Goal: Transaction & Acquisition: Download file/media

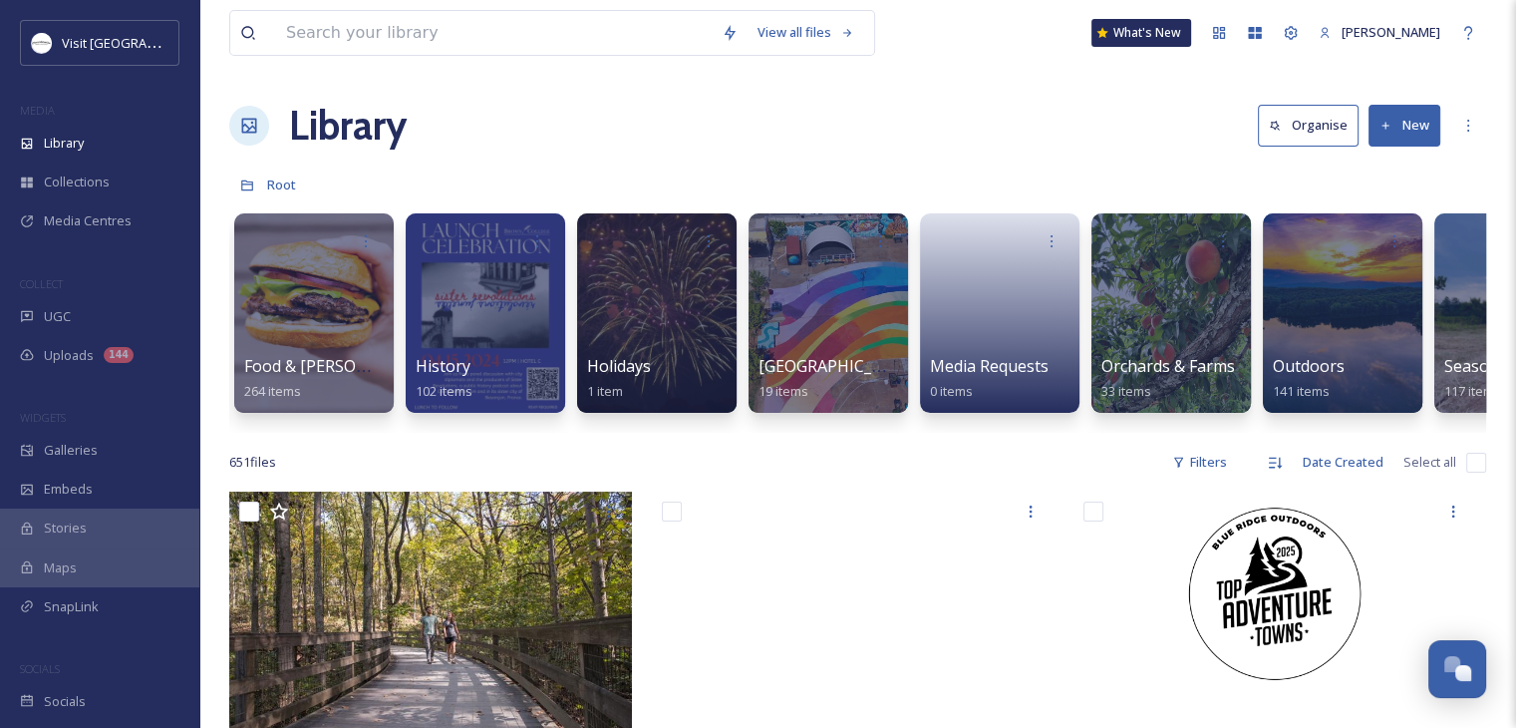
scroll to position [0, 1937]
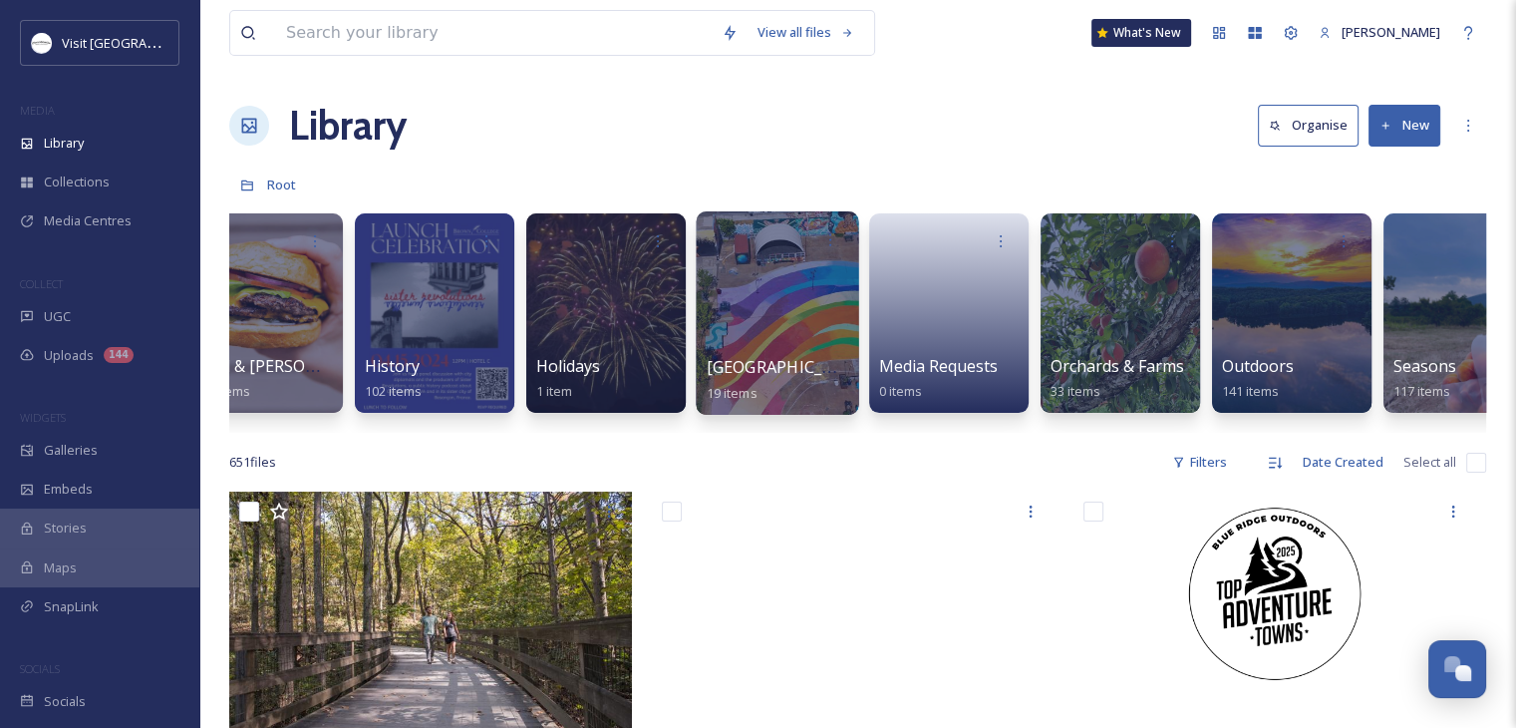
click at [813, 346] on div at bounding box center [777, 312] width 162 height 203
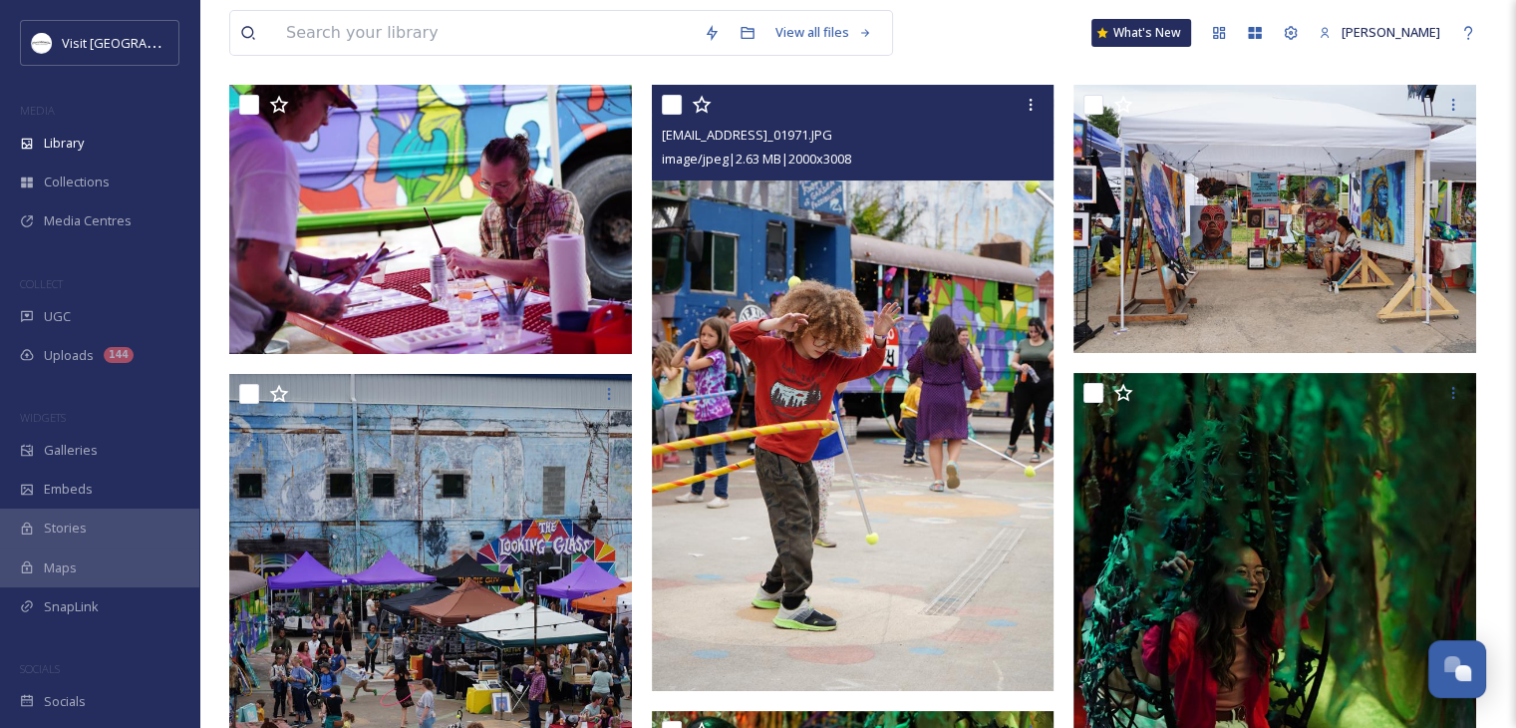
scroll to position [199, 0]
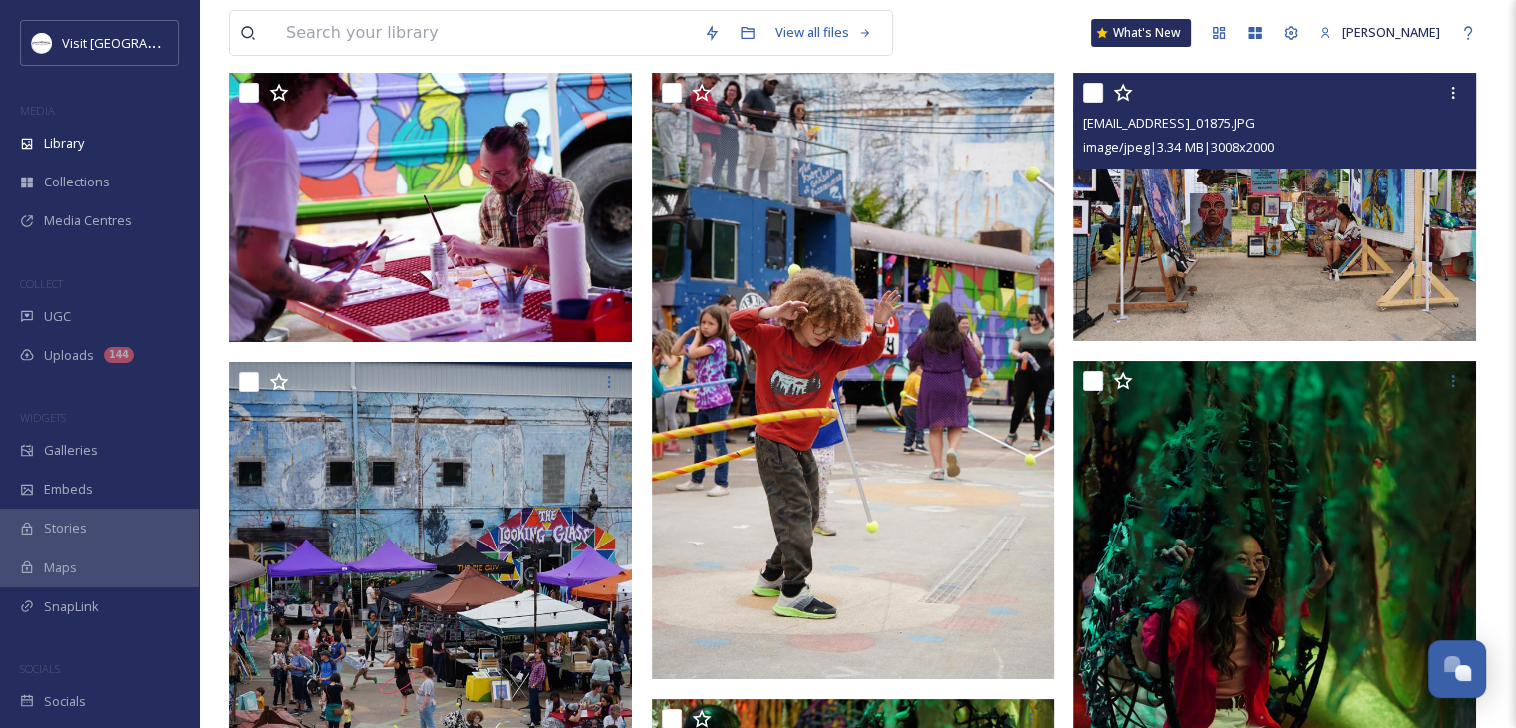
click at [1272, 289] on img at bounding box center [1274, 206] width 403 height 267
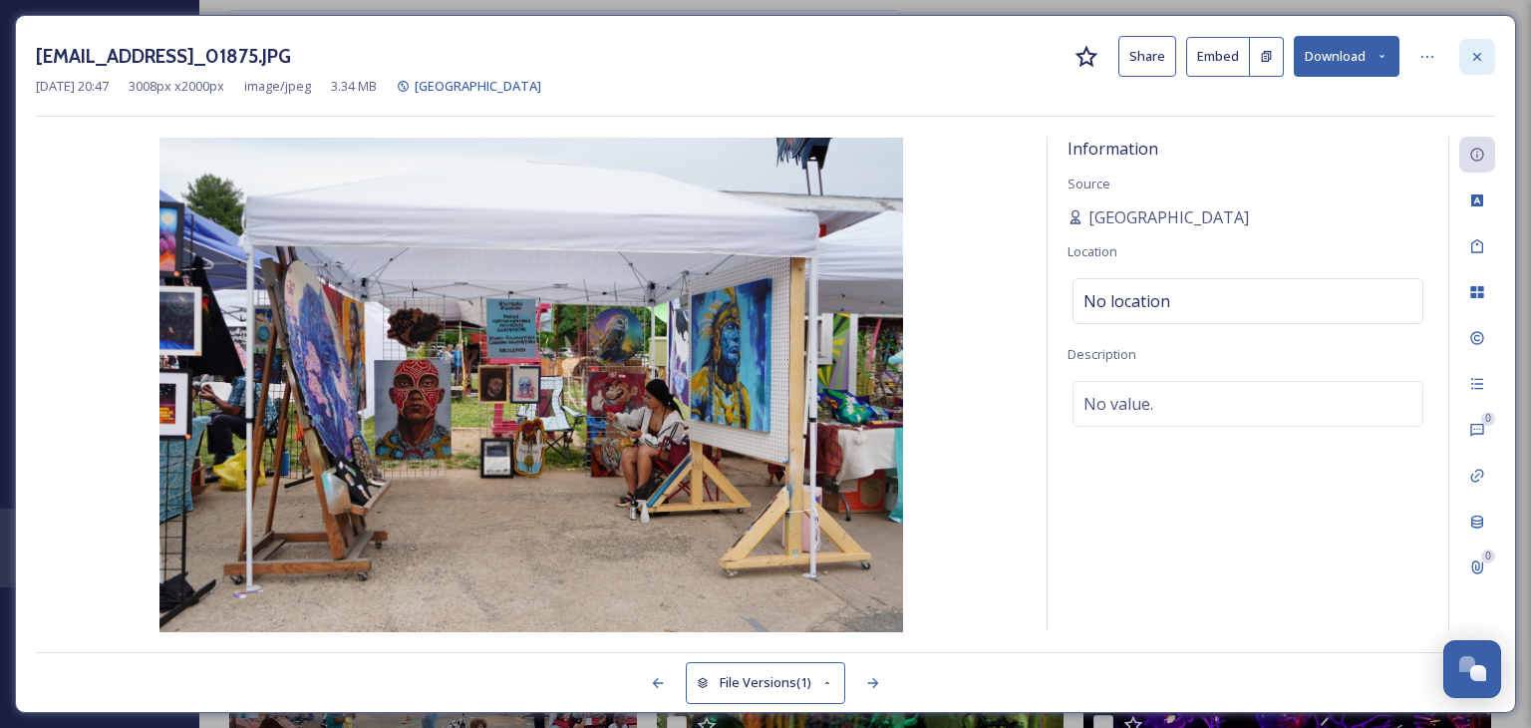
click at [1470, 51] on icon at bounding box center [1477, 57] width 16 height 16
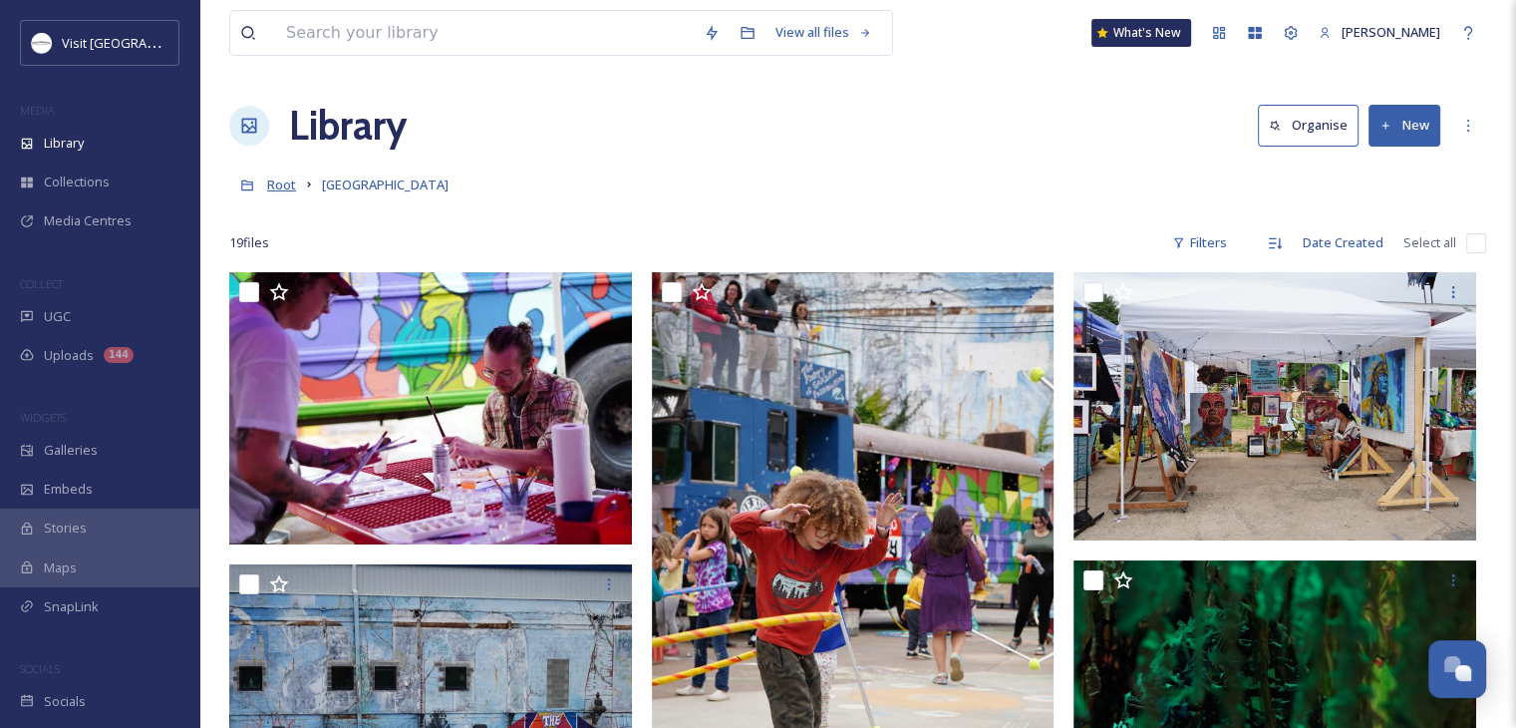
click at [285, 185] on span "Root" at bounding box center [281, 184] width 29 height 18
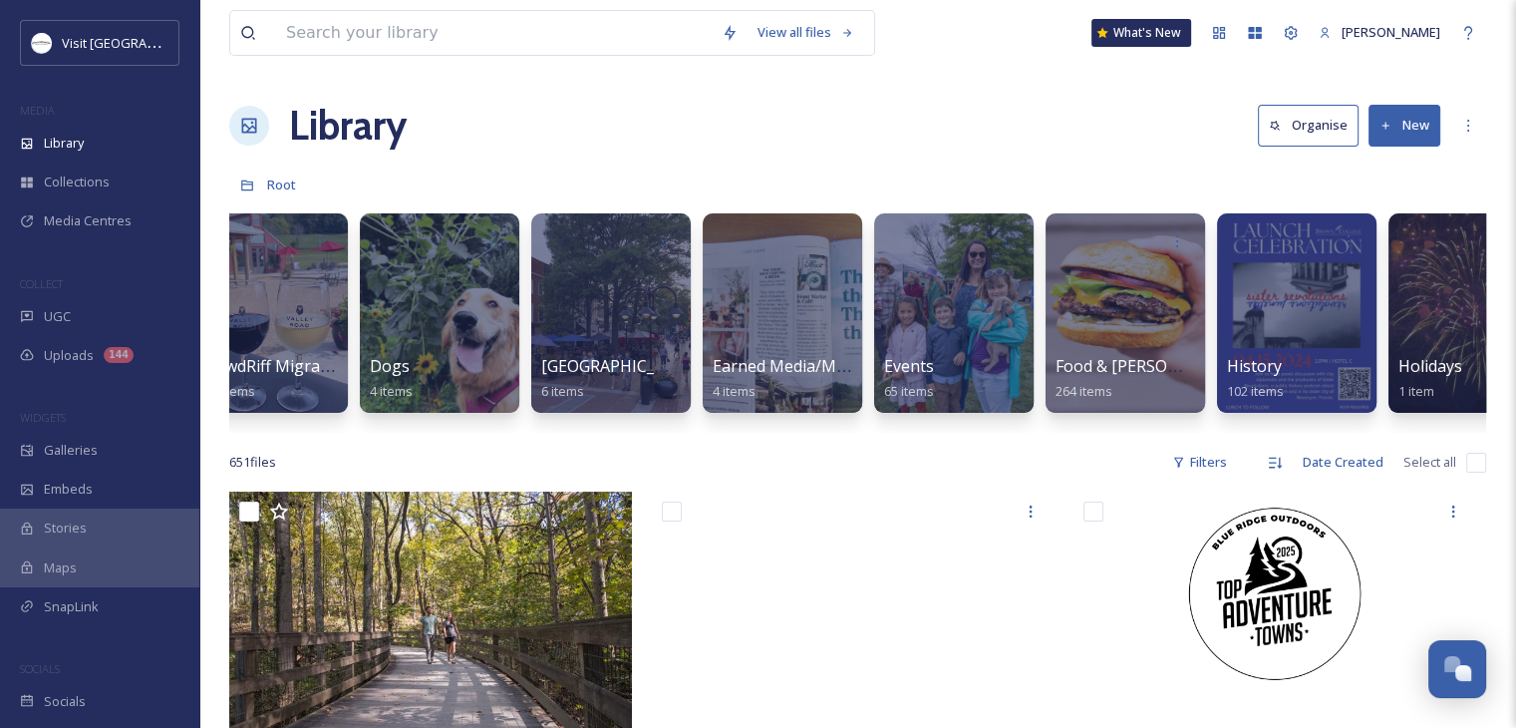
scroll to position [0, 1104]
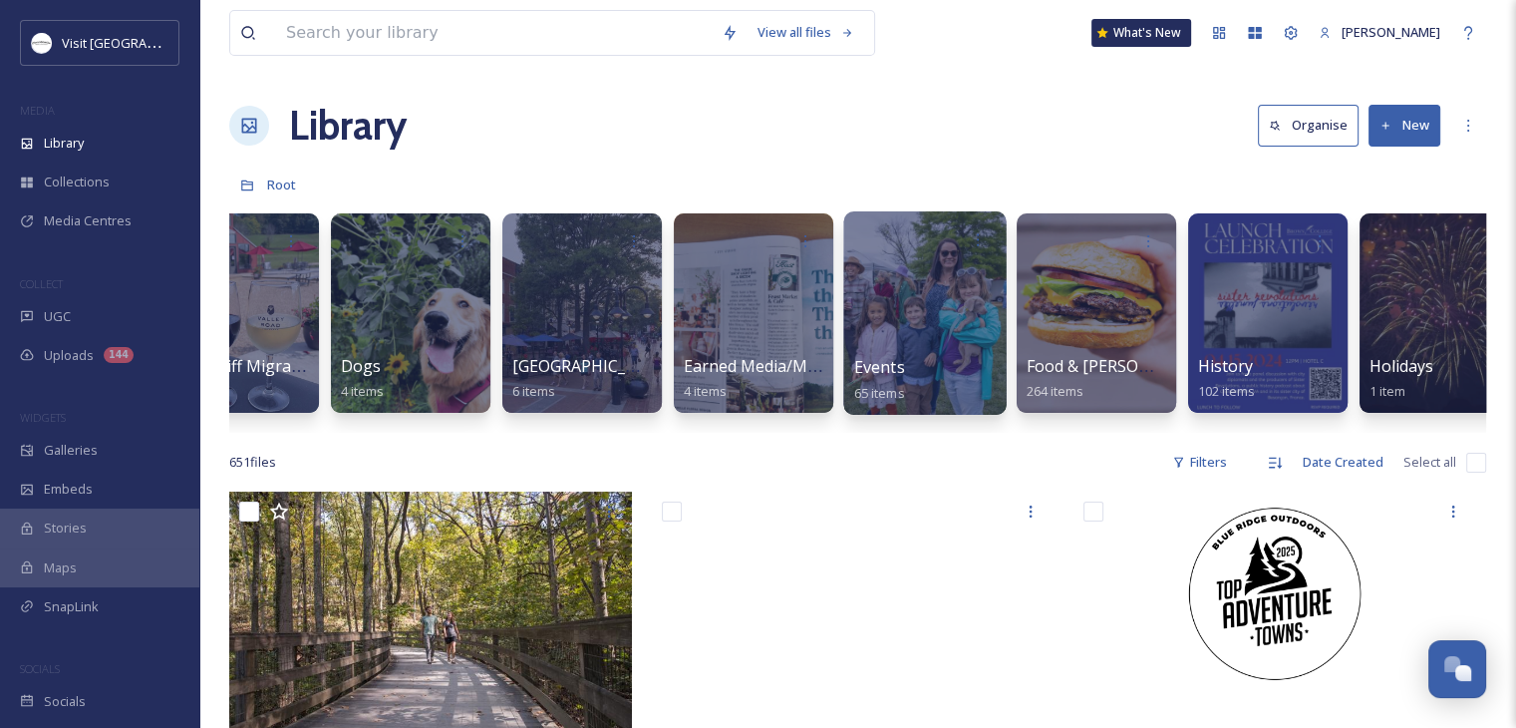
click at [897, 346] on div at bounding box center [924, 312] width 162 height 203
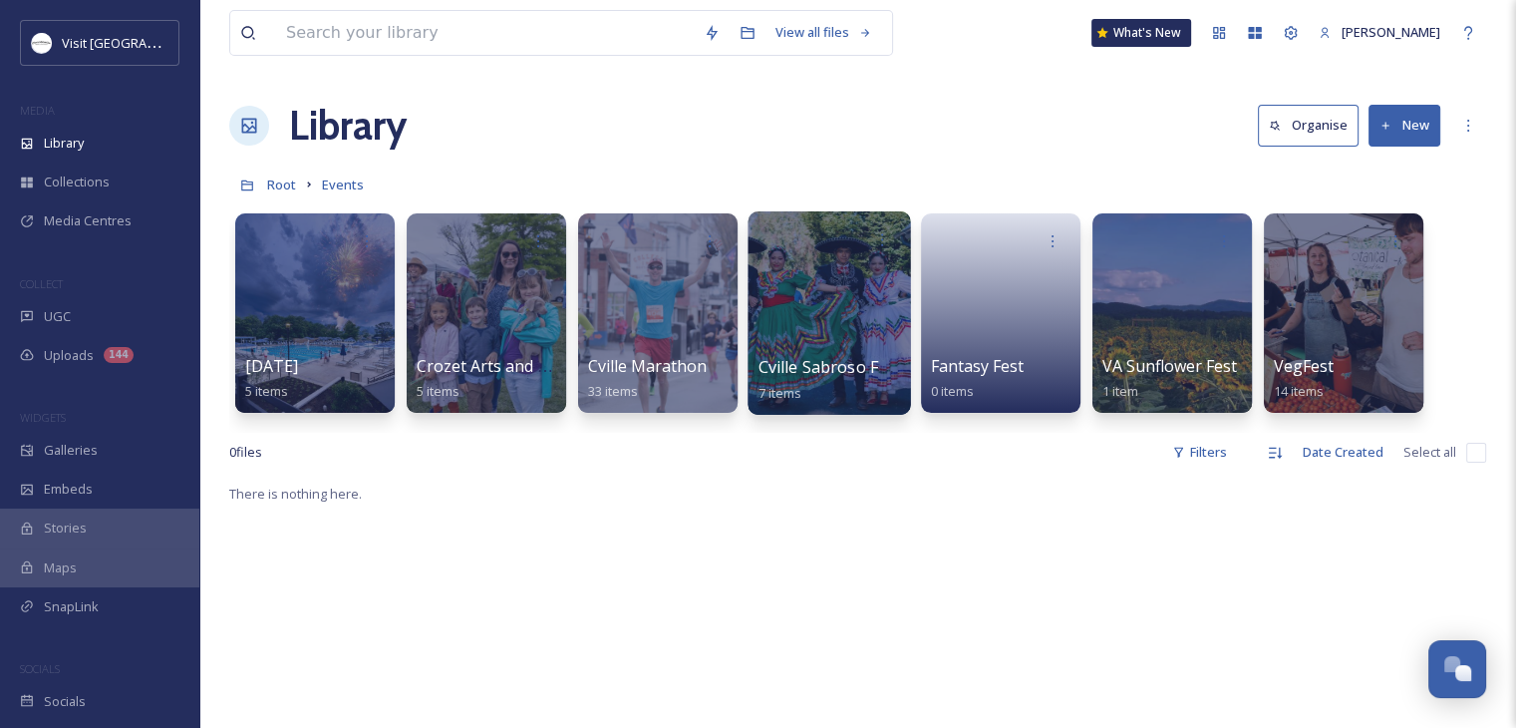
click at [859, 371] on span "Cville Sabroso Festival" at bounding box center [842, 367] width 168 height 22
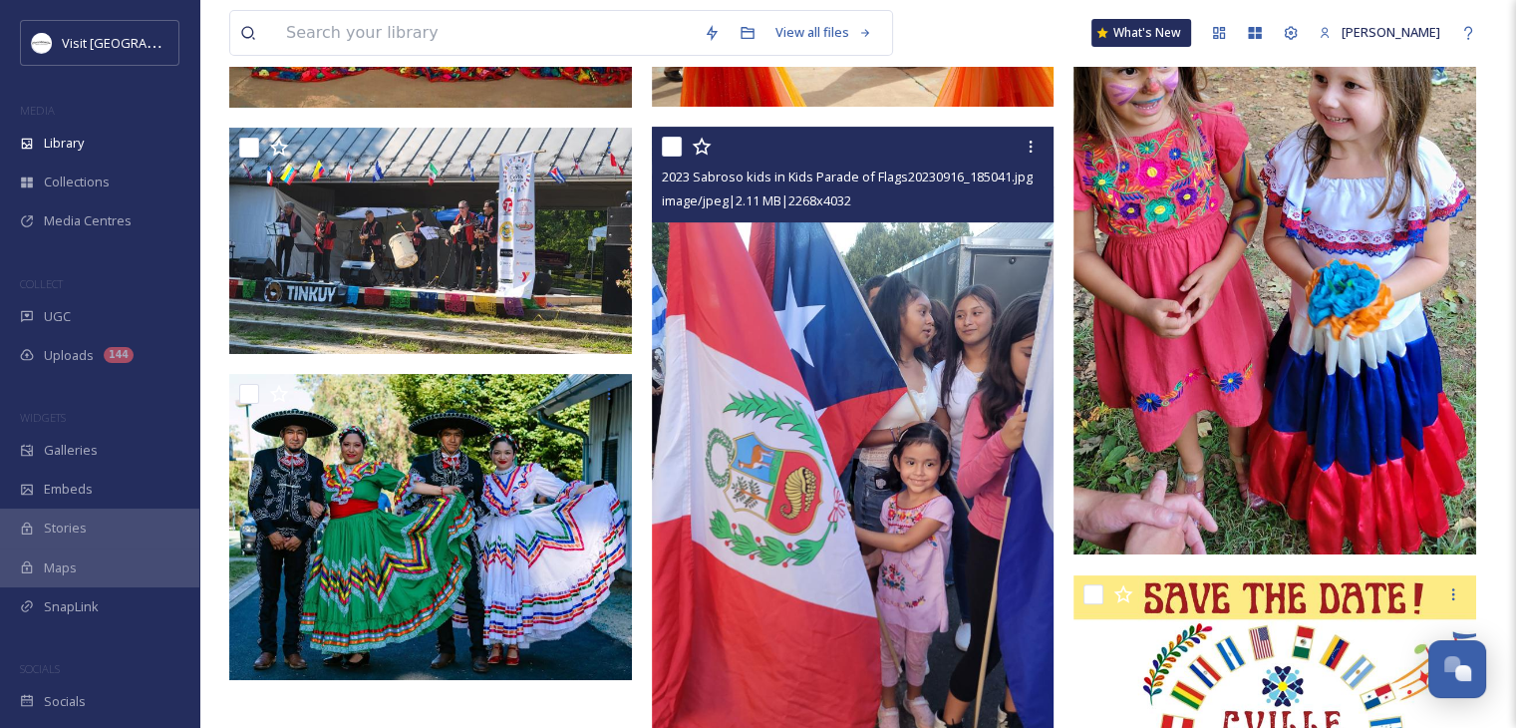
scroll to position [399, 0]
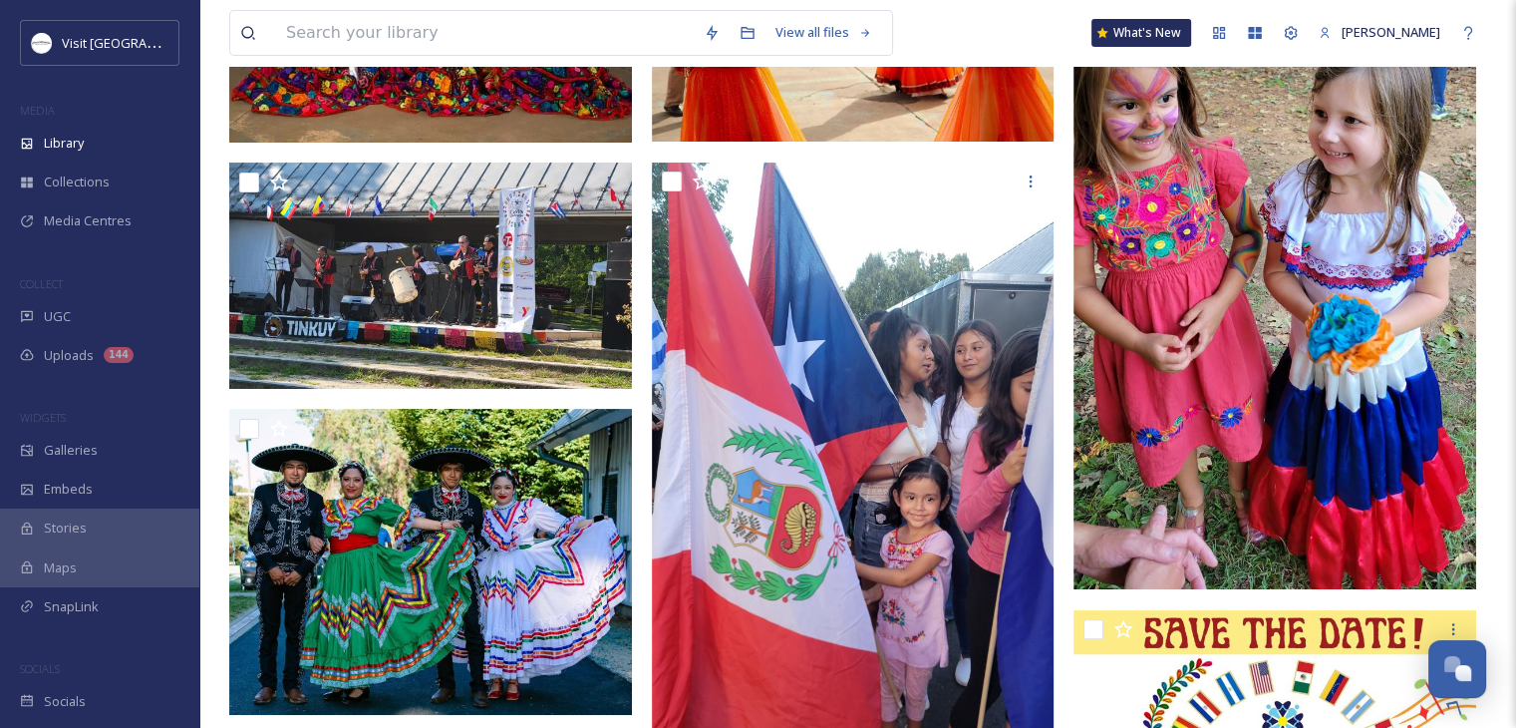
click at [1236, 373] on img at bounding box center [1274, 231] width 403 height 716
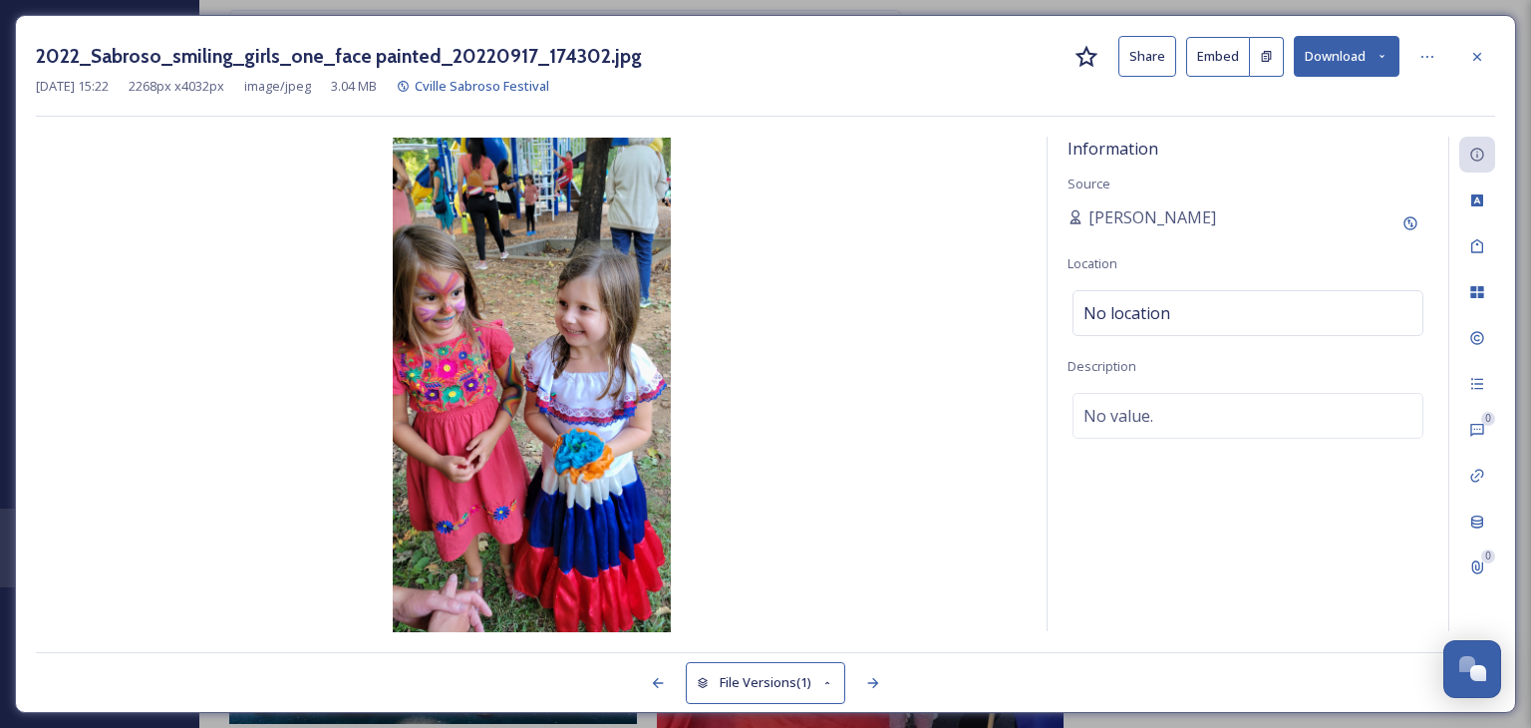
click at [1347, 55] on button "Download" at bounding box center [1347, 56] width 106 height 41
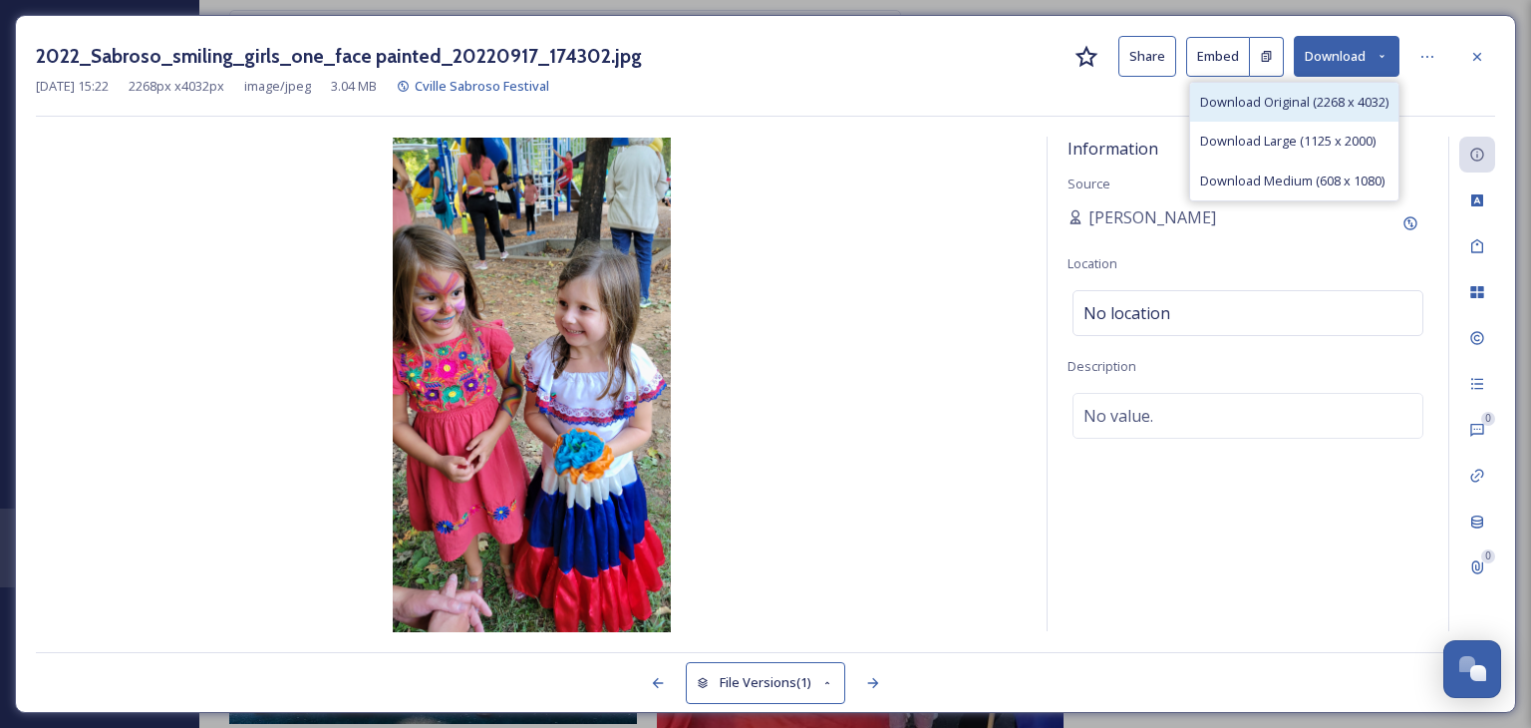
click at [1283, 103] on span "Download Original (2268 x 4032)" at bounding box center [1294, 102] width 188 height 19
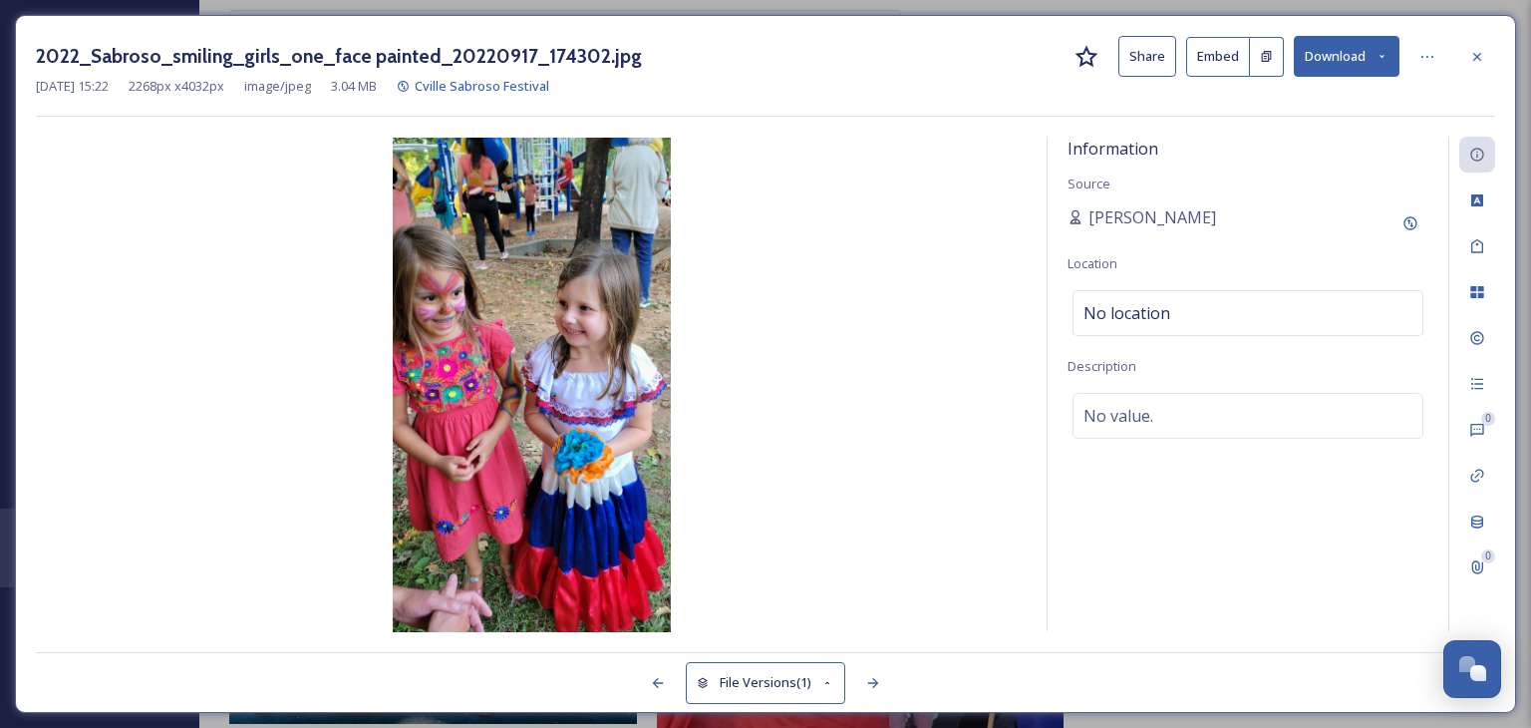
click at [542, 507] on img at bounding box center [531, 385] width 991 height 494
click at [1479, 65] on div at bounding box center [1477, 57] width 36 height 36
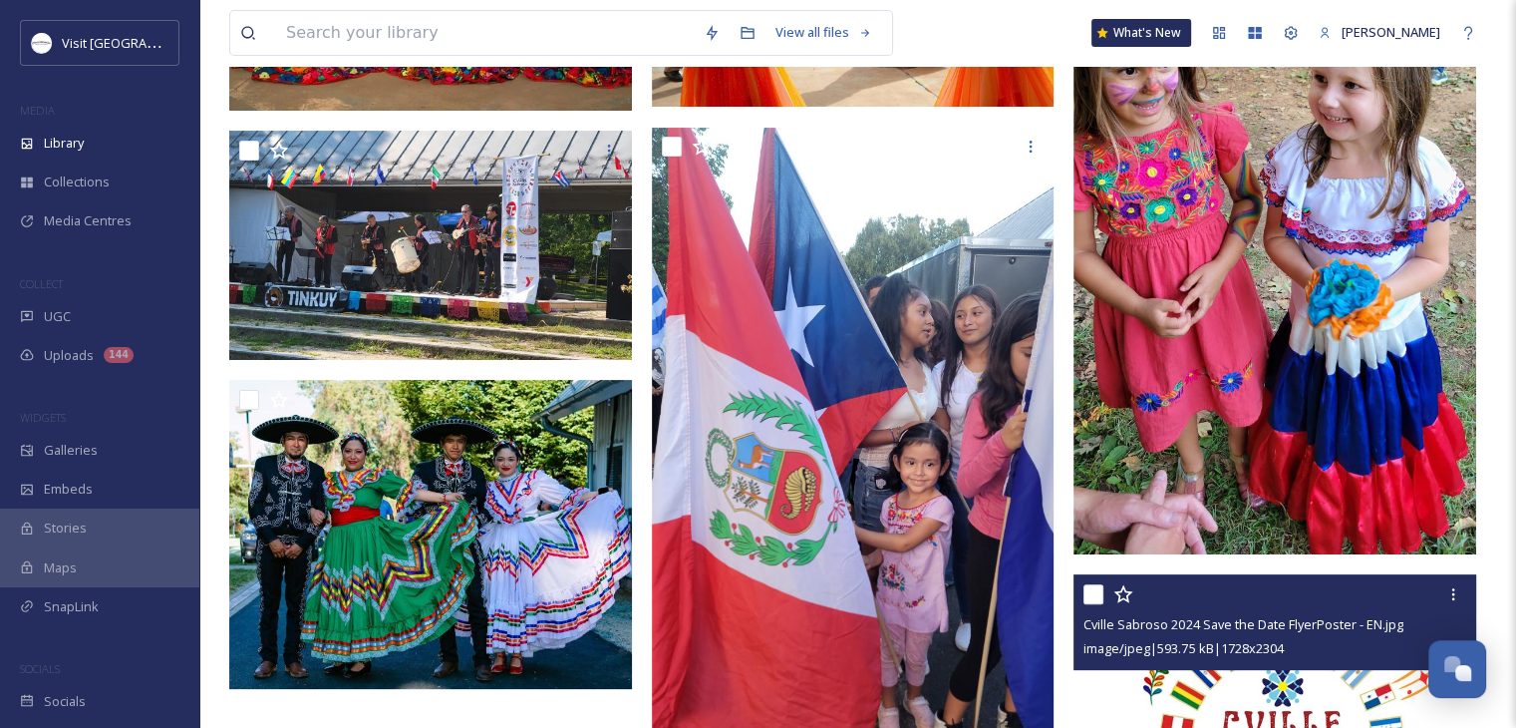
scroll to position [253, 0]
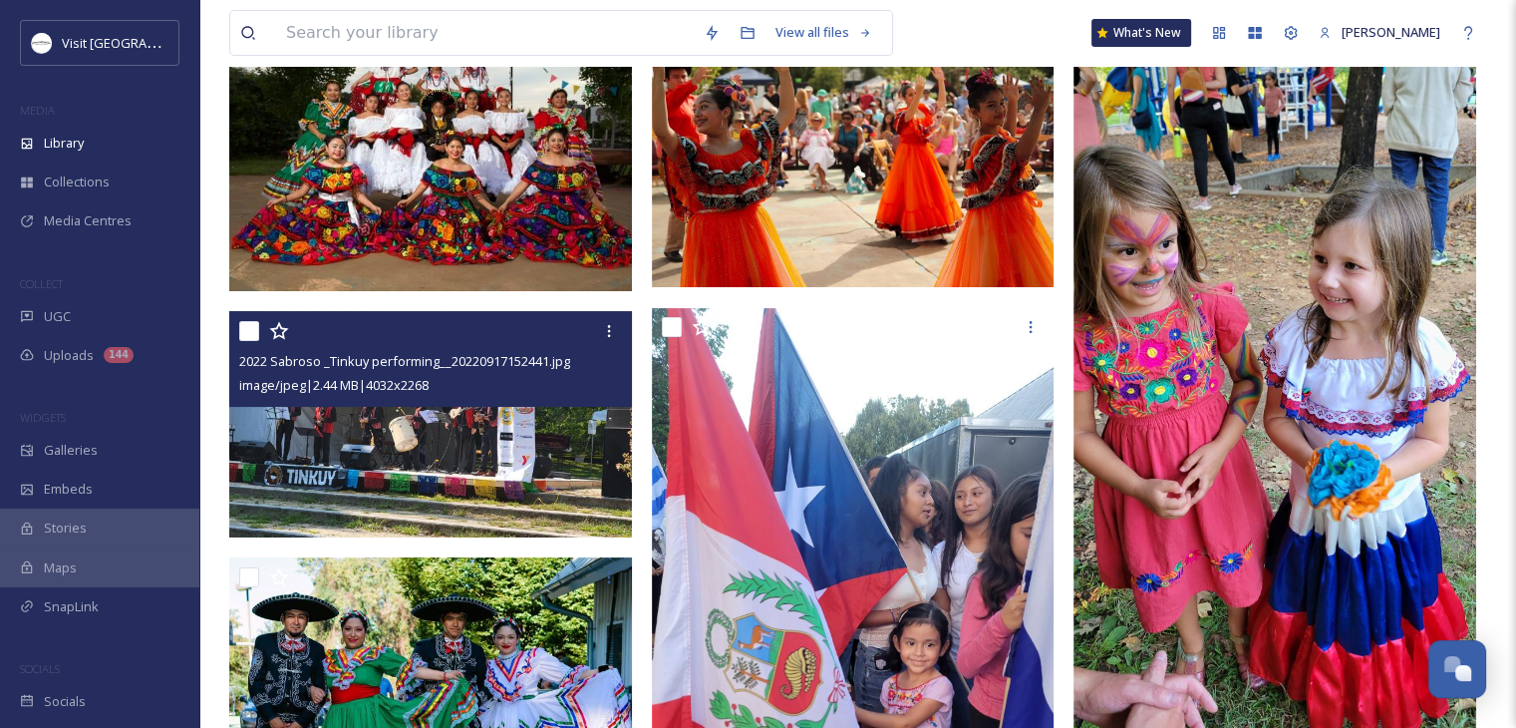
click at [480, 425] on img at bounding box center [430, 424] width 403 height 226
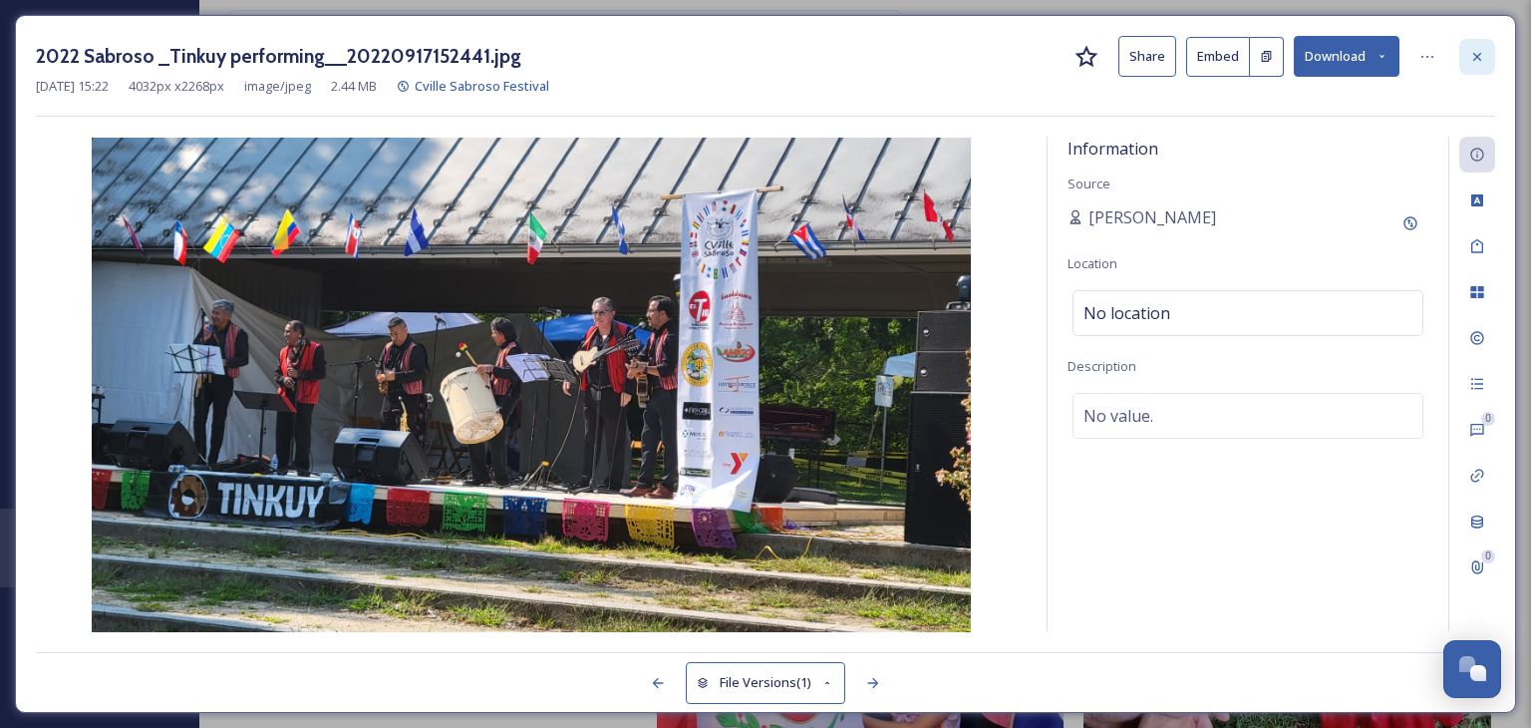
click at [1484, 57] on icon at bounding box center [1477, 57] width 16 height 16
